Goal: Task Accomplishment & Management: Manage account settings

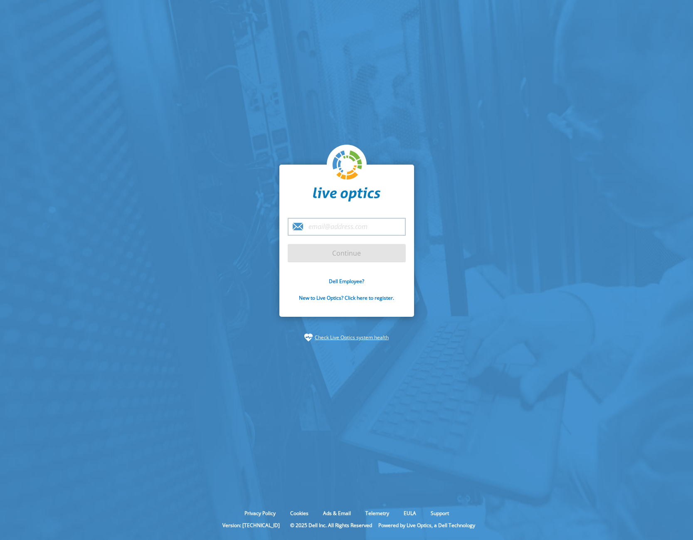
click at [312, 226] on input "email" at bounding box center [347, 227] width 118 height 18
click at [325, 225] on input "email" at bounding box center [347, 227] width 118 height 18
type input "[EMAIL_ADDRESS][DOMAIN_NAME]"
click at [288, 244] on input "Continue" at bounding box center [347, 253] width 118 height 18
click at [348, 255] on input "Continue" at bounding box center [347, 253] width 118 height 18
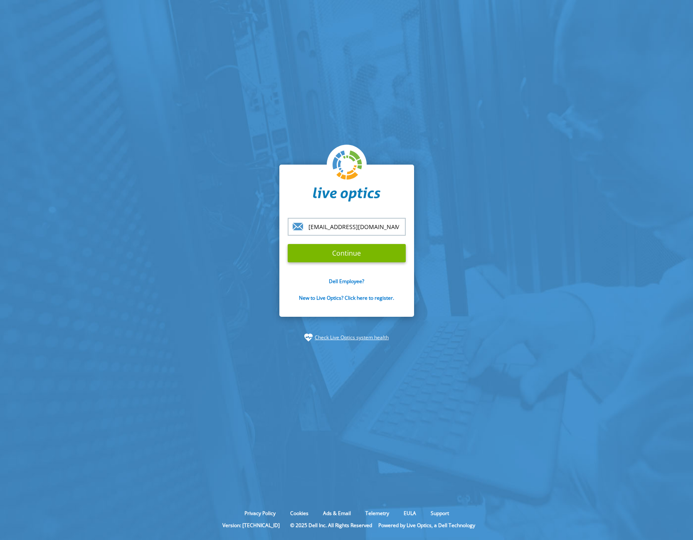
click at [387, 224] on input "[EMAIL_ADDRESS][DOMAIN_NAME]" at bounding box center [347, 227] width 118 height 18
click at [342, 253] on input "Continue" at bounding box center [347, 253] width 118 height 18
click at [337, 226] on input "[EMAIL_ADDRESS][DOMAIN_NAME]" at bounding box center [347, 227] width 118 height 18
click at [388, 224] on input "[EMAIL_ADDRESS][DOMAIN_NAME]" at bounding box center [347, 227] width 118 height 18
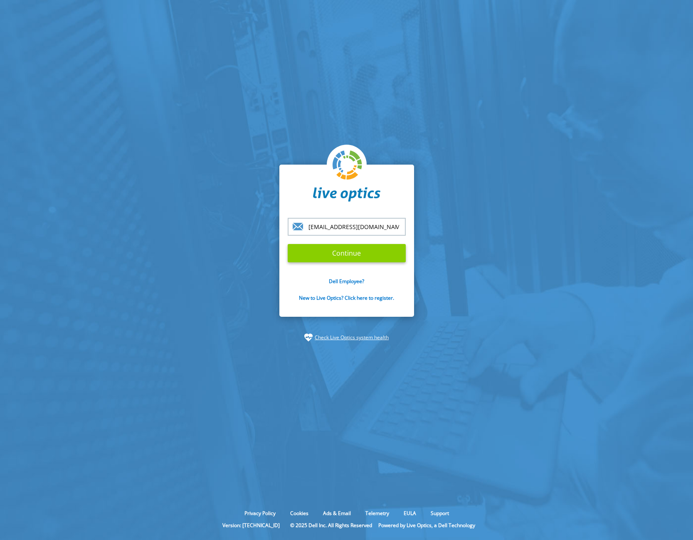
click at [344, 251] on input "Continue" at bounding box center [347, 253] width 118 height 18
